Goal: Transaction & Acquisition: Purchase product/service

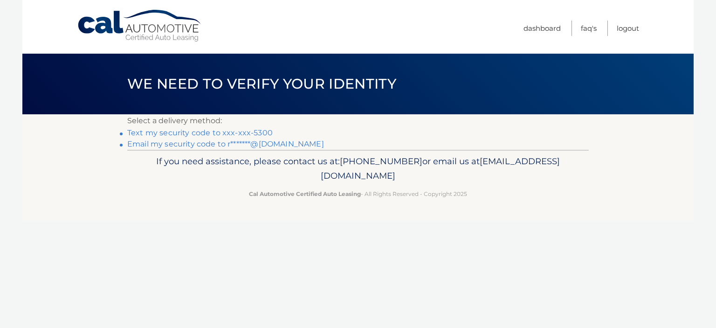
click at [200, 129] on link "Text my security code to xxx-xxx-5300" at bounding box center [199, 132] width 145 height 9
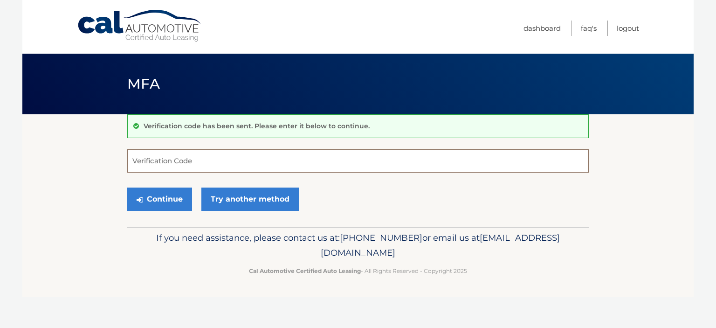
click at [192, 163] on input "Verification Code" at bounding box center [357, 160] width 461 height 23
type input "658207"
click at [157, 201] on button "Continue" at bounding box center [159, 198] width 65 height 23
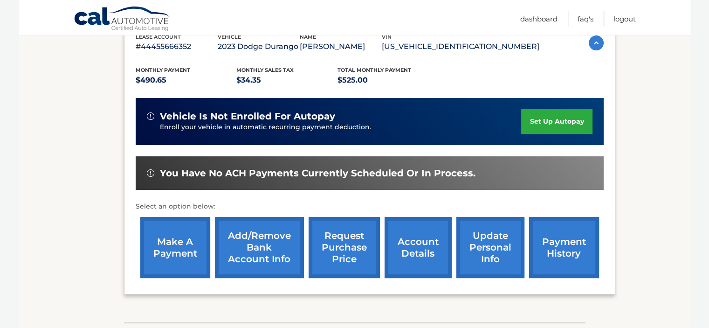
scroll to position [186, 0]
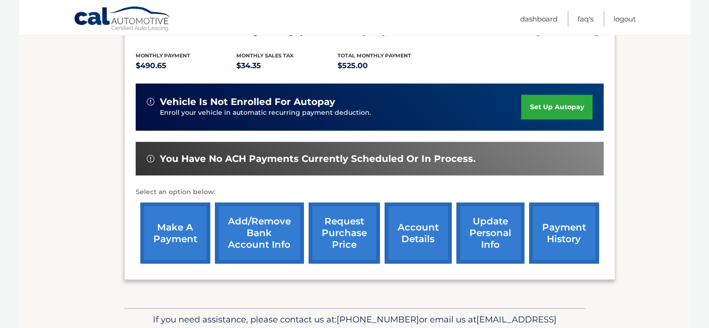
click at [178, 233] on link "make a payment" at bounding box center [175, 232] width 70 height 61
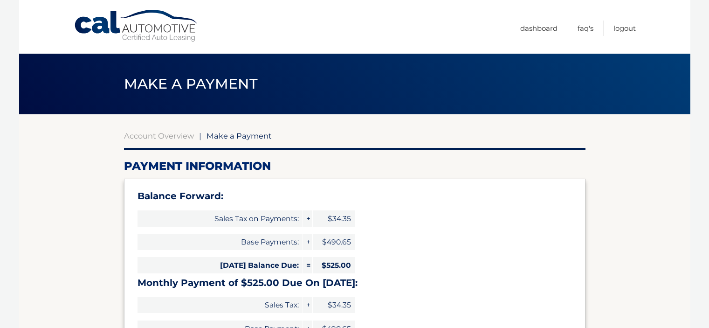
select select "NDg3ZTFhZmUtMGVmMC00MWRjLTlhYjUtZDIyODAxZTYxYzM0"
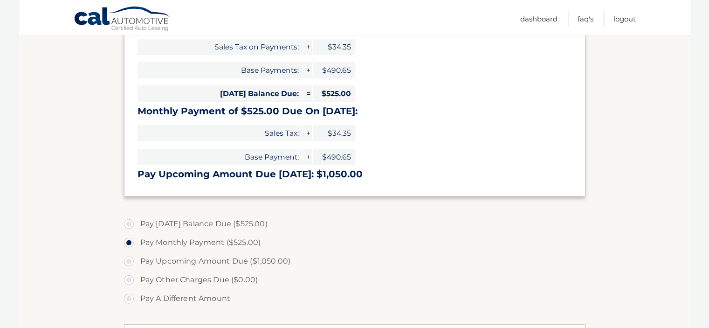
scroll to position [186, 0]
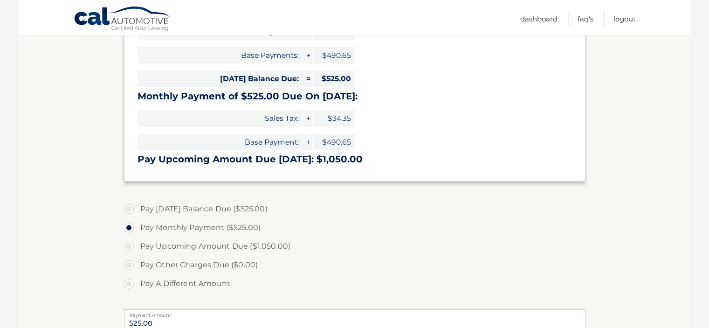
click at [128, 210] on label "Pay Today's Balance Due ($525.00)" at bounding box center [354, 208] width 461 height 19
click at [128, 210] on input "Pay Today's Balance Due ($525.00)" at bounding box center [132, 206] width 9 height 15
radio input "true"
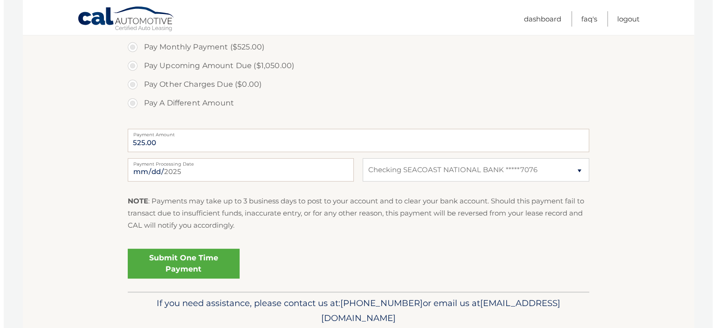
scroll to position [373, 0]
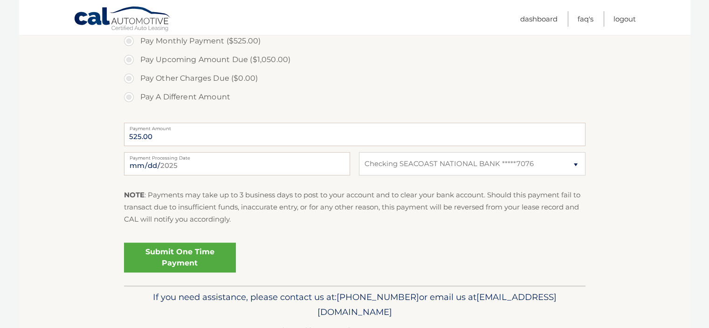
click at [165, 259] on link "Submit One Time Payment" at bounding box center [180, 257] width 112 height 30
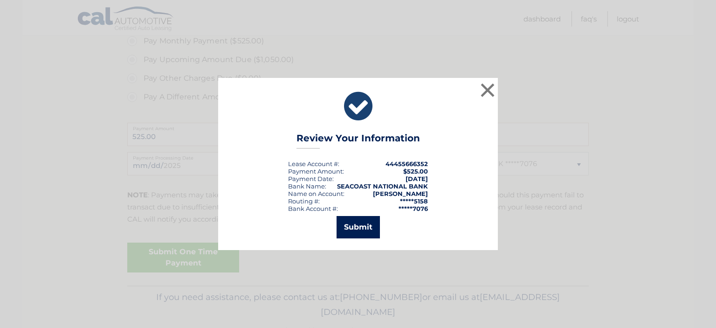
click at [357, 225] on button "Submit" at bounding box center [357, 227] width 43 height 22
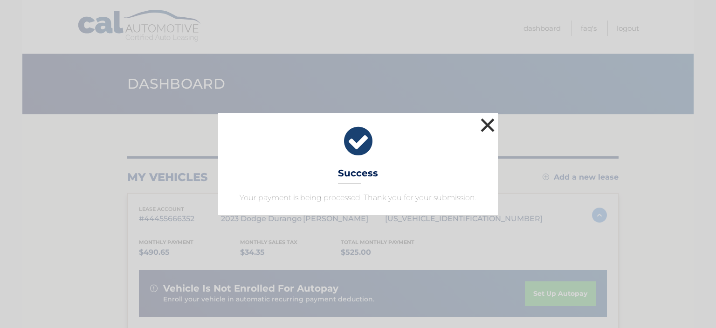
click at [482, 120] on button "×" at bounding box center [487, 125] width 19 height 19
